Goal: Transaction & Acquisition: Purchase product/service

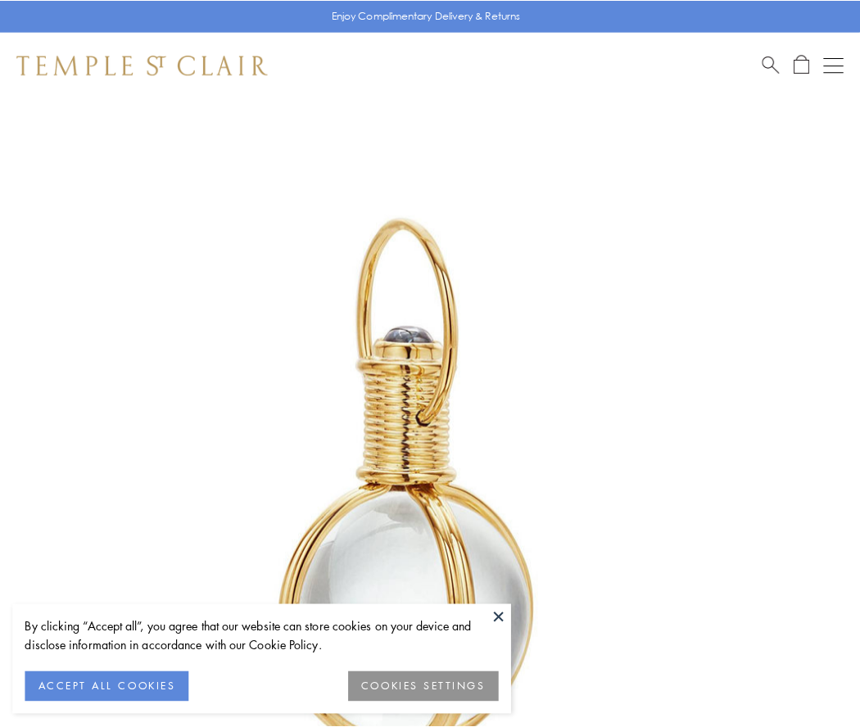
scroll to position [428, 0]
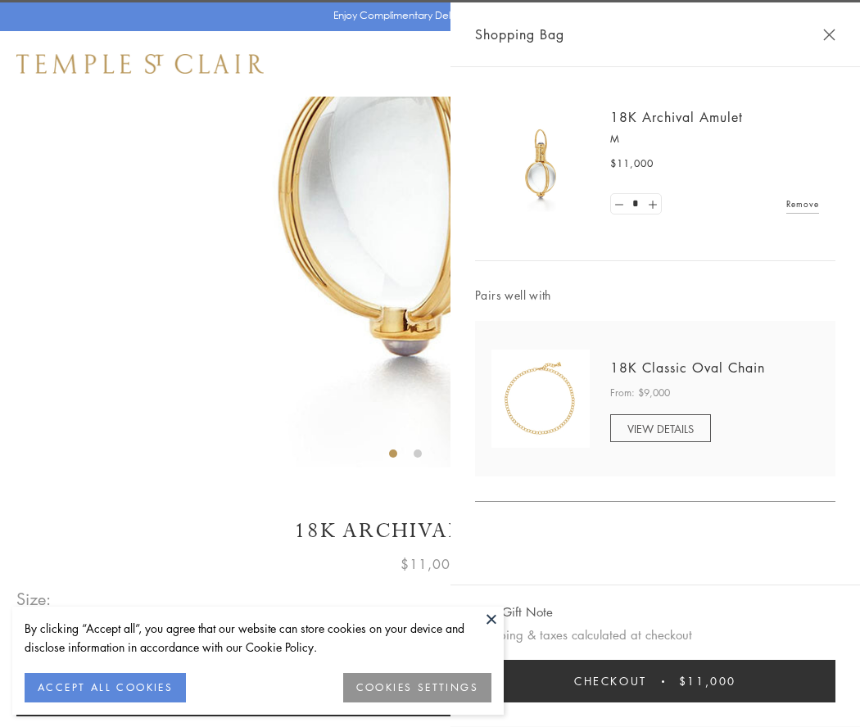
click at [655, 682] on button "Checkout $11,000" at bounding box center [655, 681] width 360 height 43
